Goal: Information Seeking & Learning: Learn about a topic

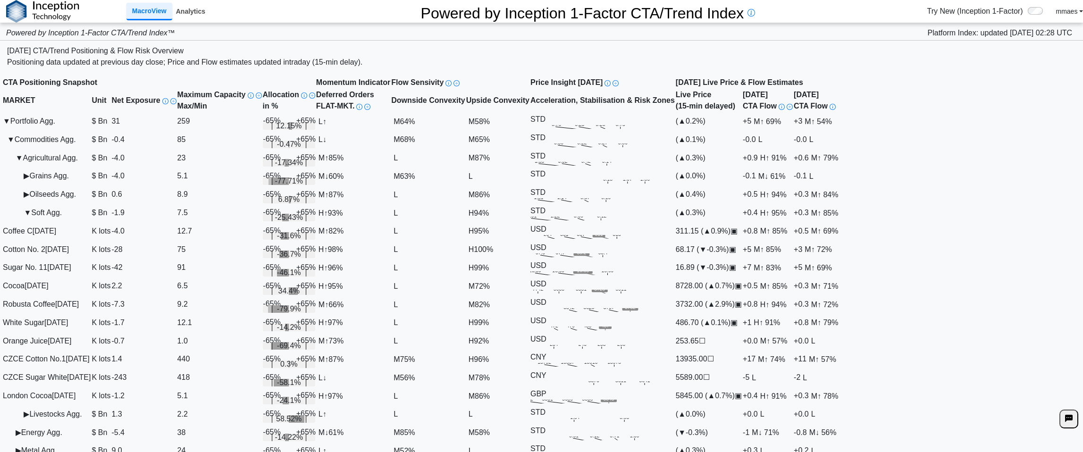
click at [189, 19] on link "Analytics" at bounding box center [190, 11] width 37 height 16
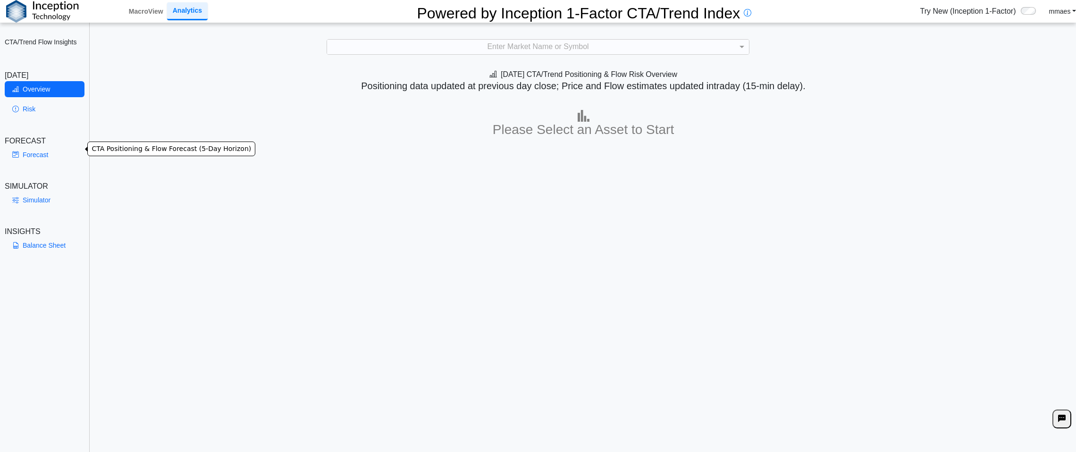
click at [30, 147] on link "Forecast" at bounding box center [45, 155] width 80 height 16
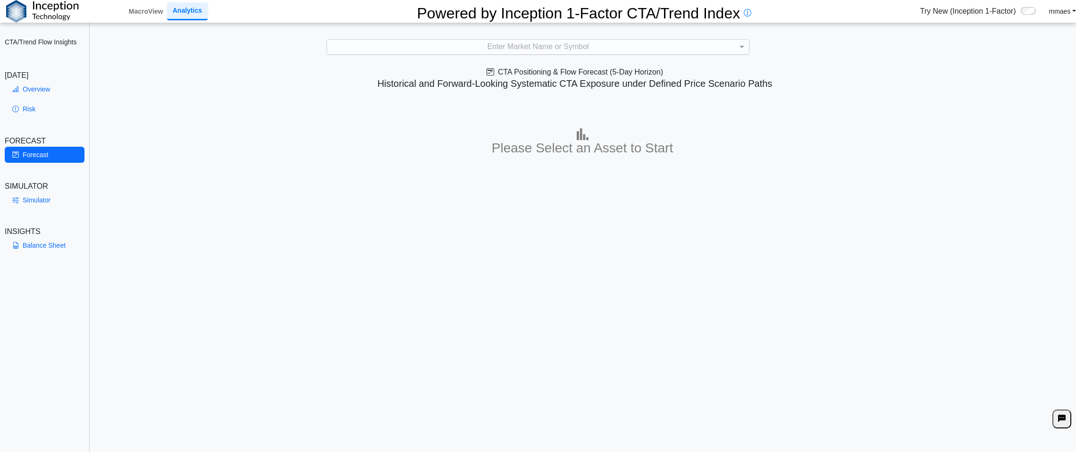
click at [521, 51] on div "Enter Market Name or Symbol" at bounding box center [538, 47] width 422 height 15
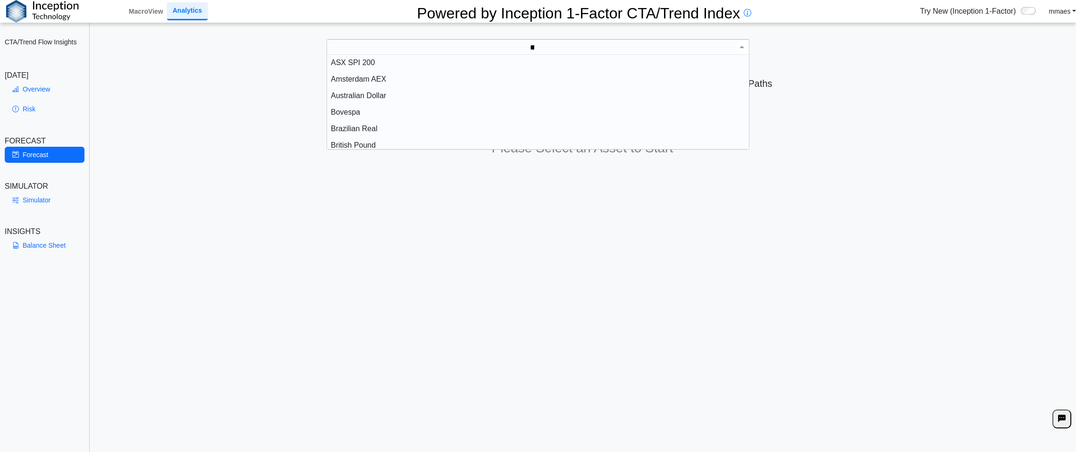
scroll to position [42, 415]
type input "*****"
click at [357, 76] on div "Sugar No. 11" at bounding box center [538, 79] width 422 height 17
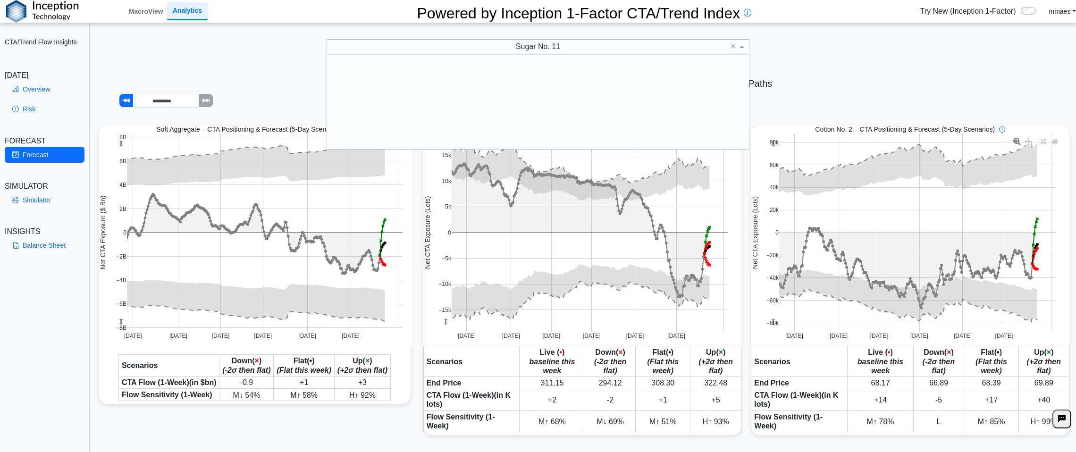
scroll to position [87, 415]
click at [348, 137] on div "Sugar No. 11" at bounding box center [538, 141] width 422 height 17
click at [365, 140] on div "Sugar No. 11" at bounding box center [538, 141] width 422 height 17
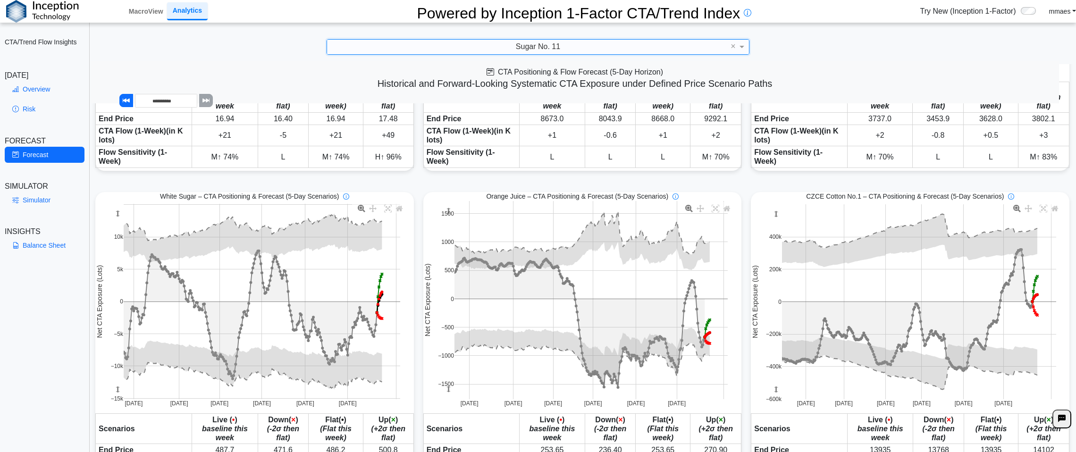
scroll to position [519, 0]
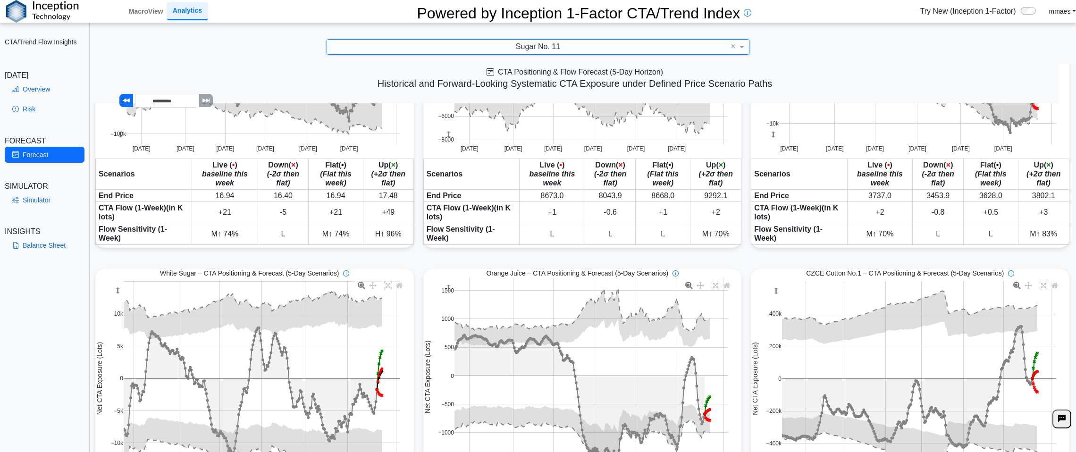
click at [551, 48] on span "Sugar No. 11" at bounding box center [538, 46] width 44 height 8
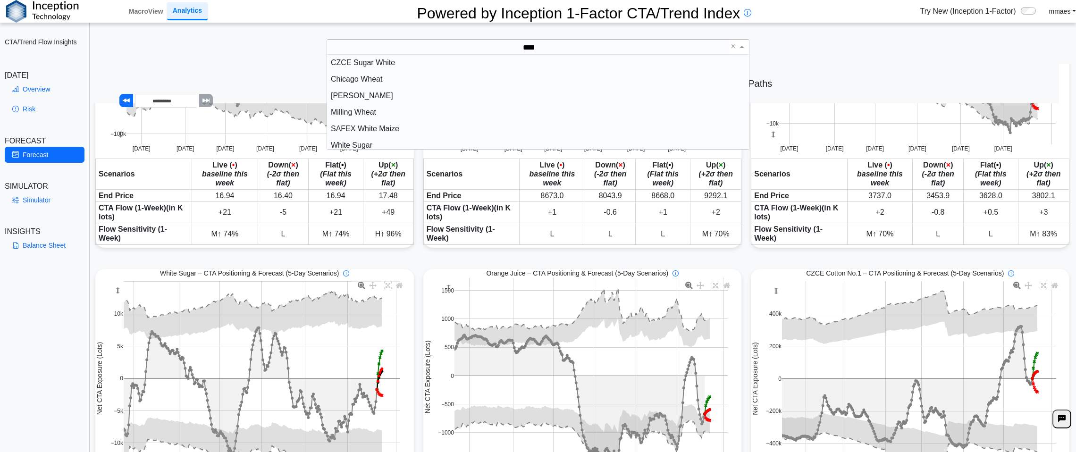
scroll to position [42, 415]
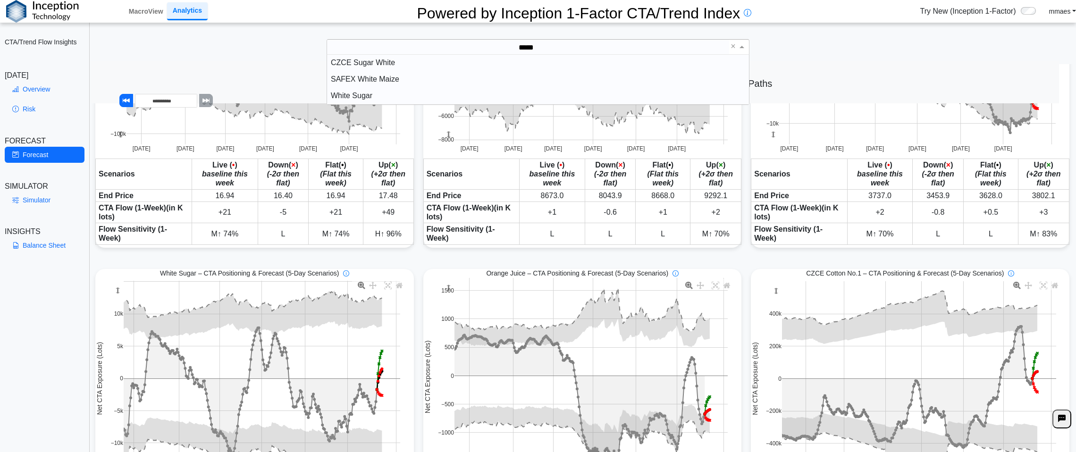
type input "*****"
click at [428, 100] on div "White Sugar" at bounding box center [538, 96] width 422 height 17
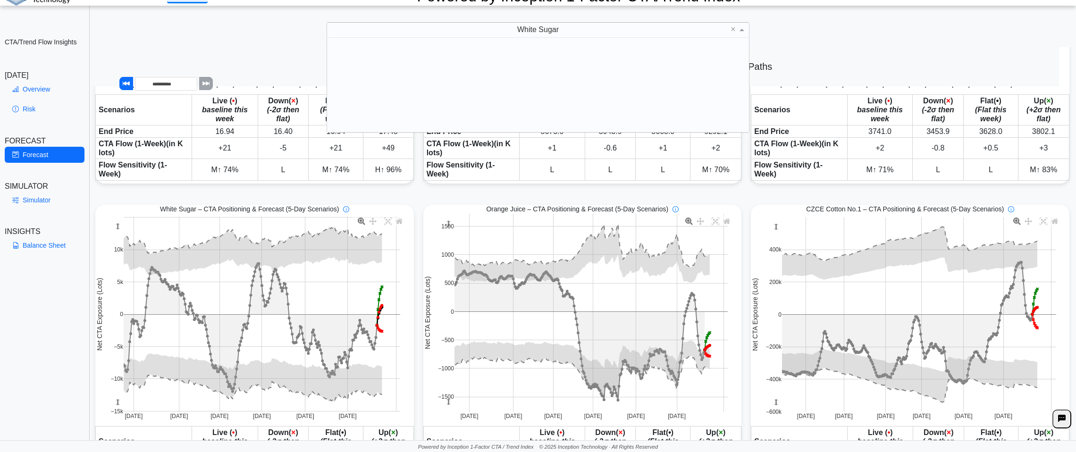
scroll to position [87, 415]
